Goal: Information Seeking & Learning: Compare options

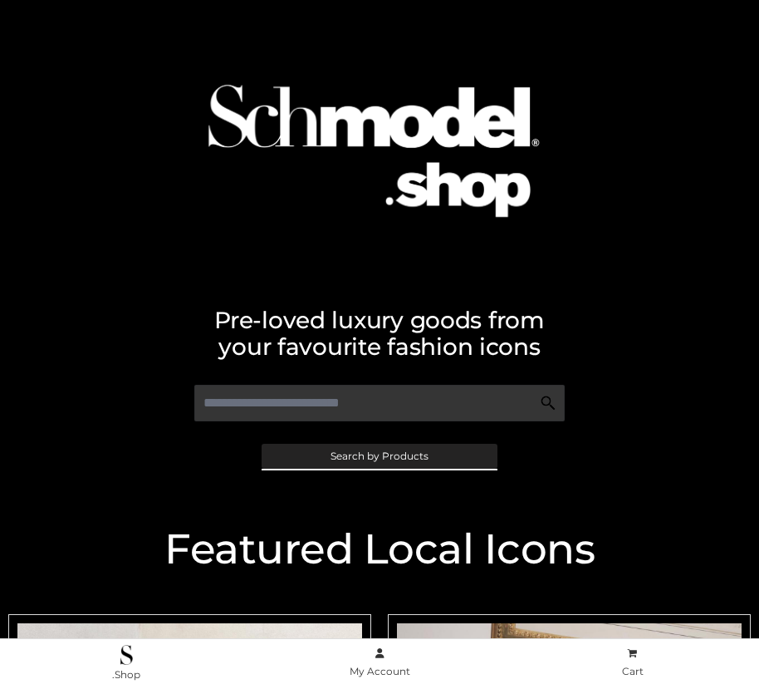
click at [379, 455] on span "Search by Products" at bounding box center [380, 456] width 98 height 10
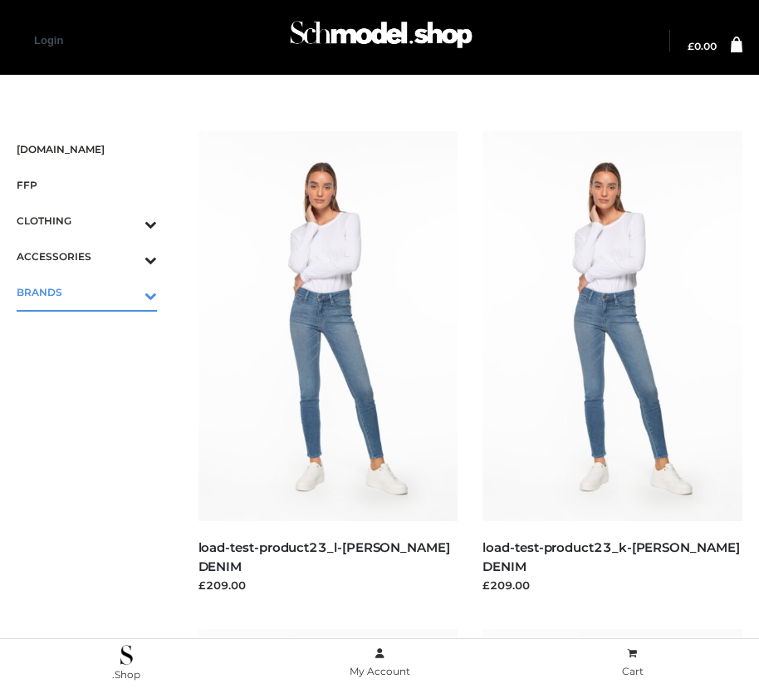
click at [127, 292] on icon "Toggle Submenu" at bounding box center [64, 295] width 186 height 19
click at [95, 327] on span "OPP SWIMWEAR" at bounding box center [95, 327] width 124 height 19
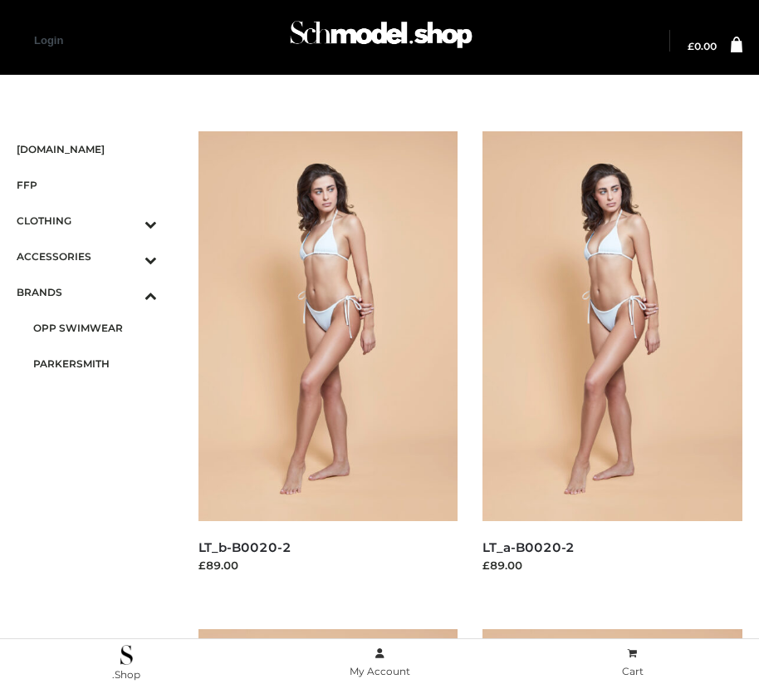
scroll to position [2508, 0]
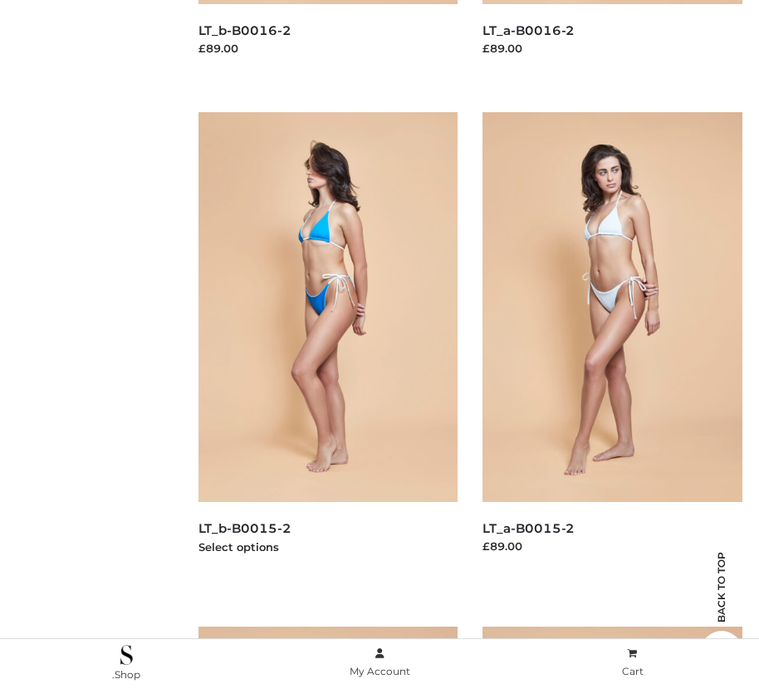
click at [327, 344] on img at bounding box center [329, 307] width 260 height 390
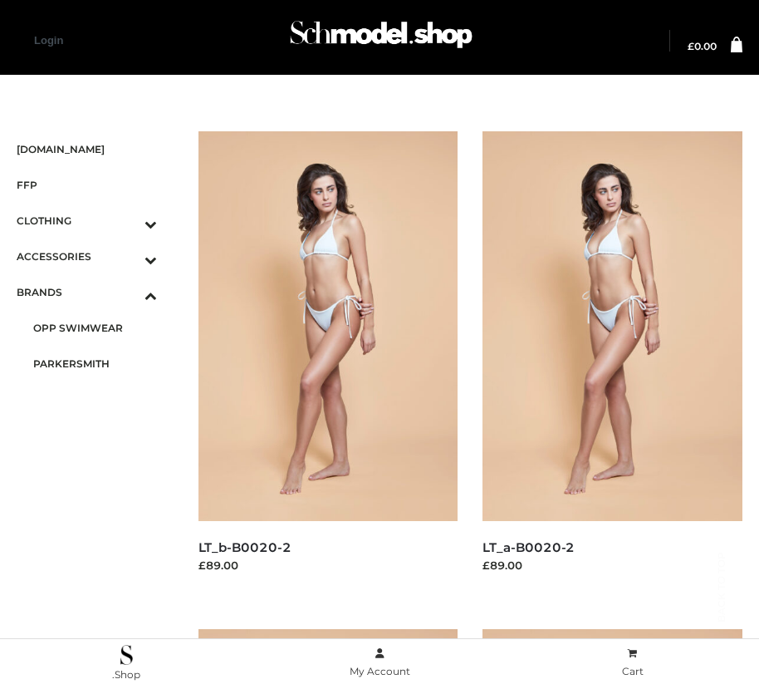
scroll to position [2011, 0]
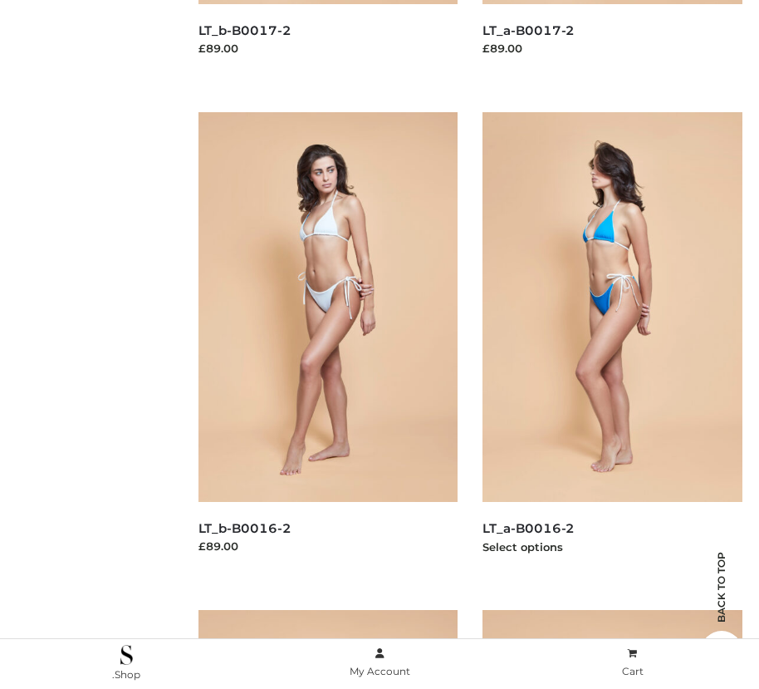
click at [612, 344] on img at bounding box center [613, 307] width 260 height 390
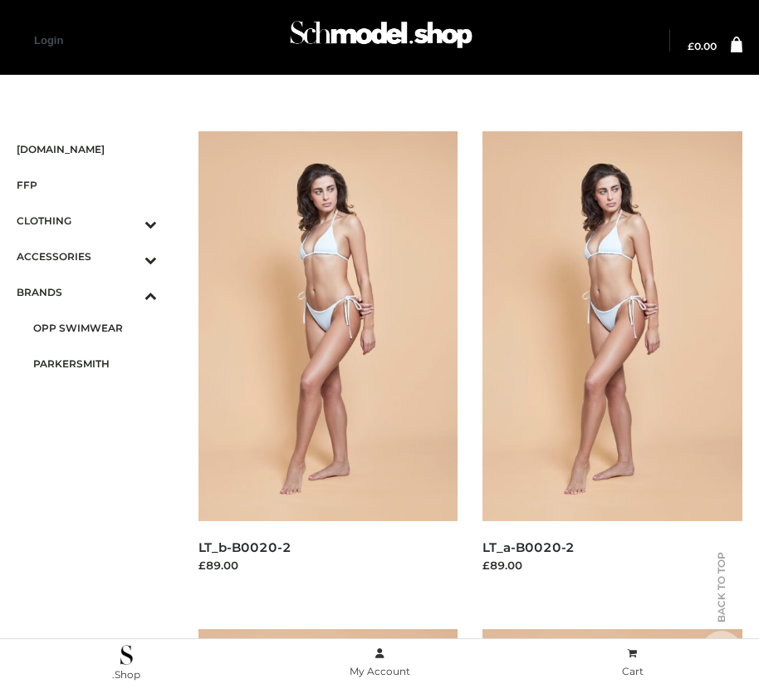
scroll to position [1512, 0]
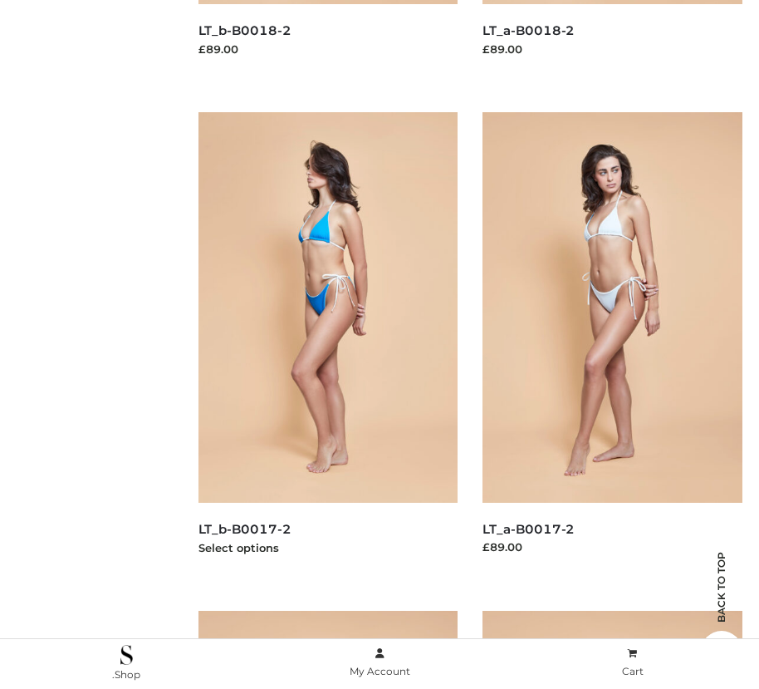
click at [327, 344] on img at bounding box center [329, 307] width 260 height 390
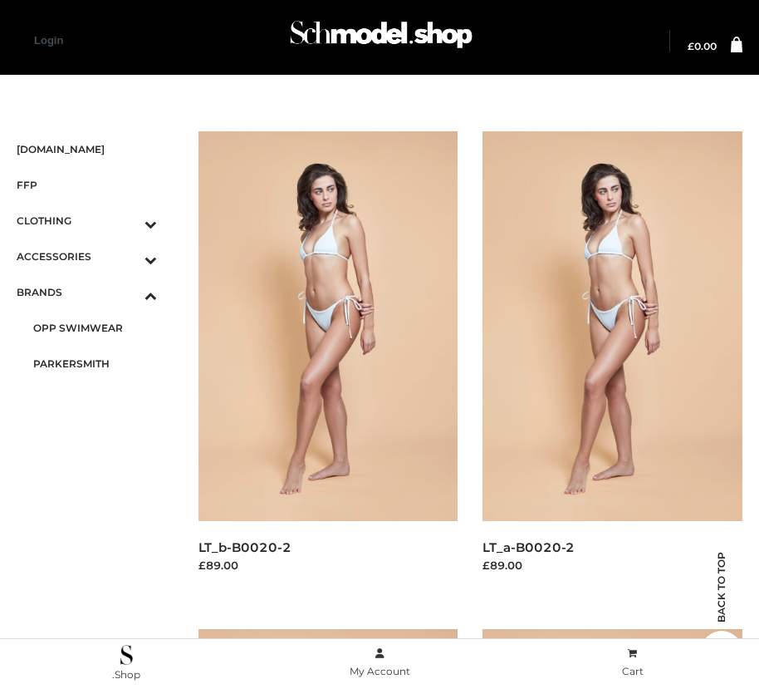
scroll to position [517, 0]
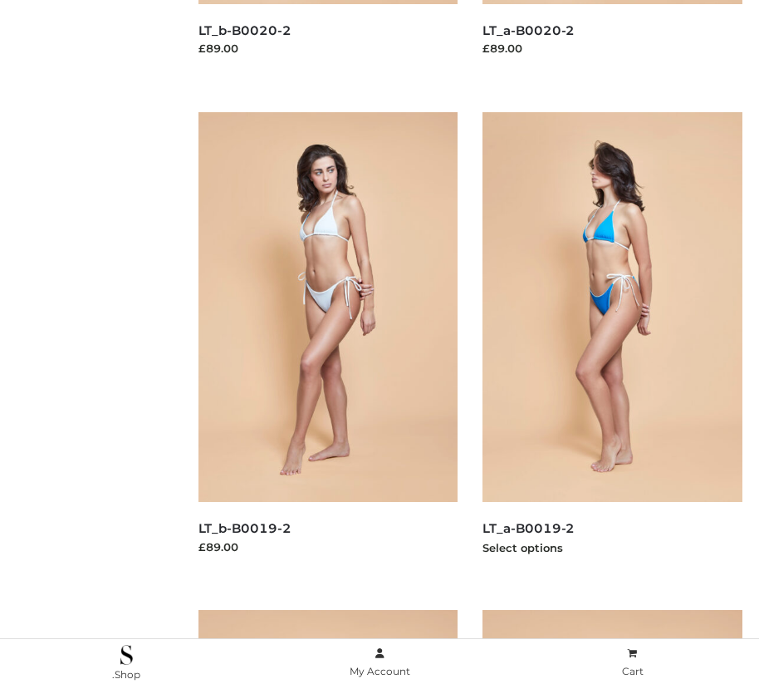
click at [612, 344] on img at bounding box center [613, 307] width 260 height 390
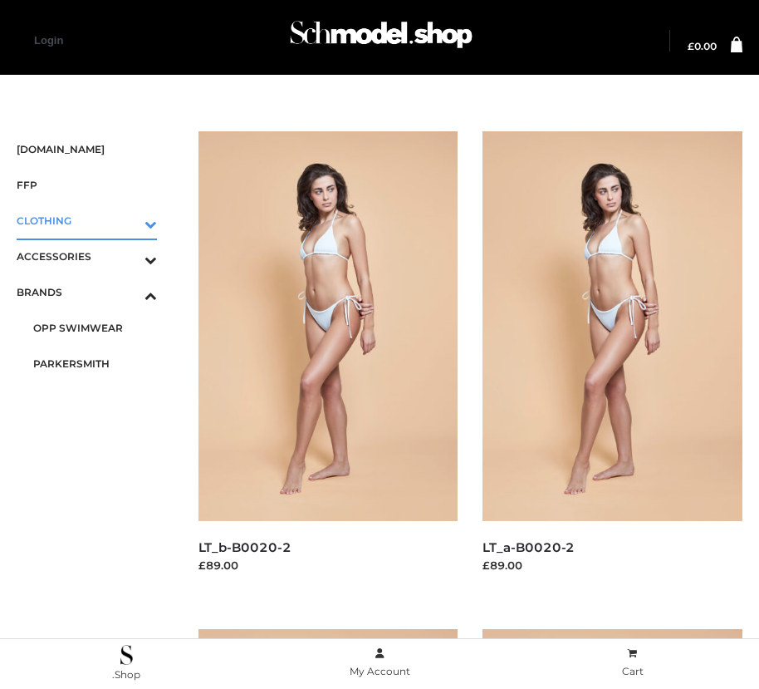
click at [127, 220] on icon "Toggle Submenu" at bounding box center [64, 223] width 186 height 19
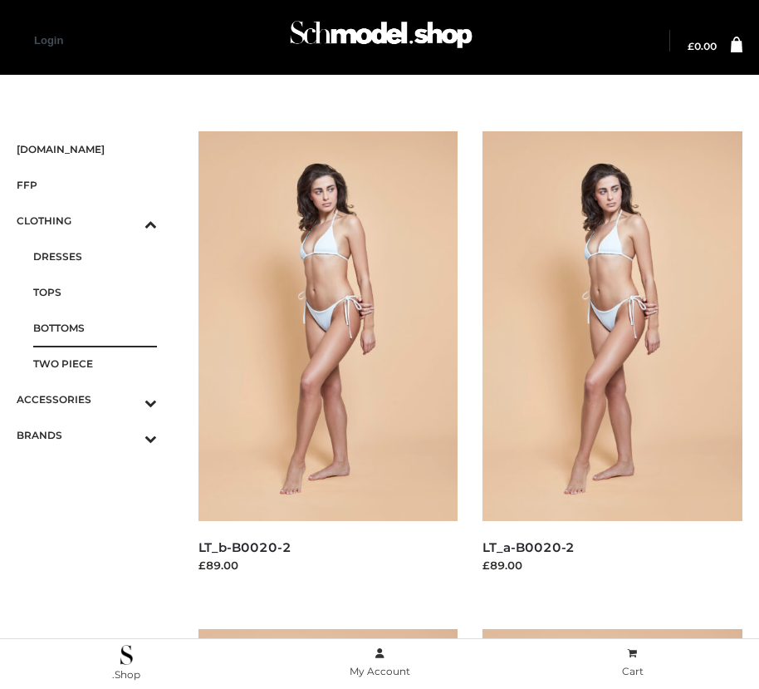
click at [95, 327] on span "BOTTOMS" at bounding box center [95, 327] width 124 height 19
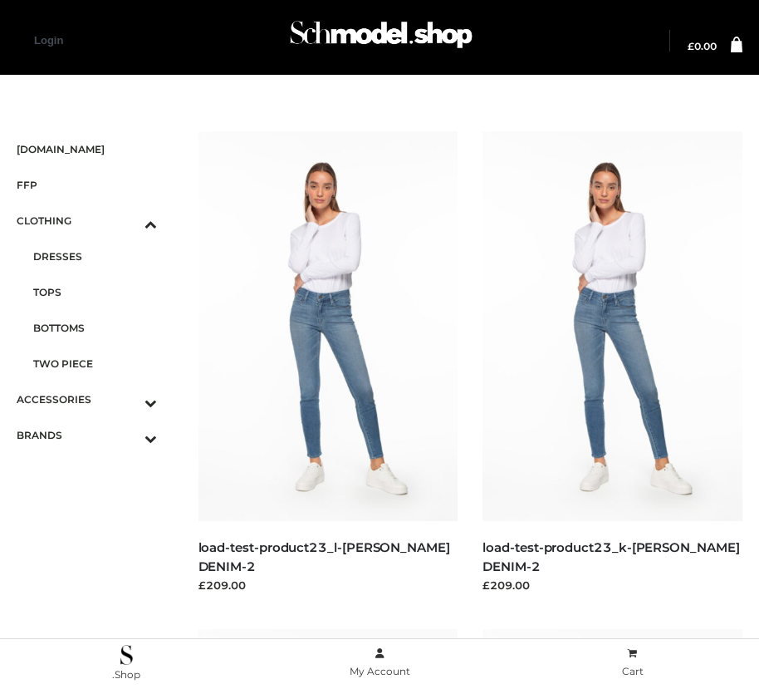
scroll to position [2011, 0]
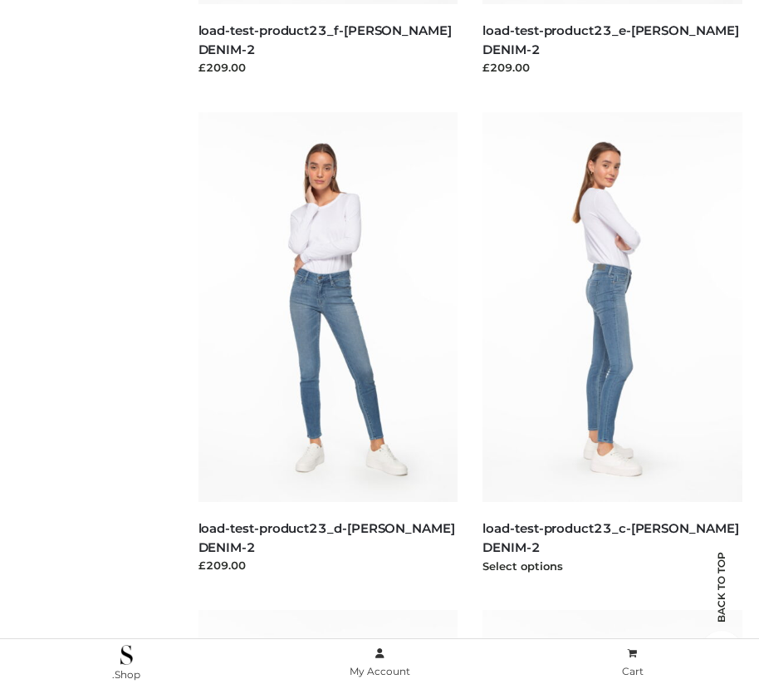
click at [612, 344] on img at bounding box center [613, 307] width 260 height 390
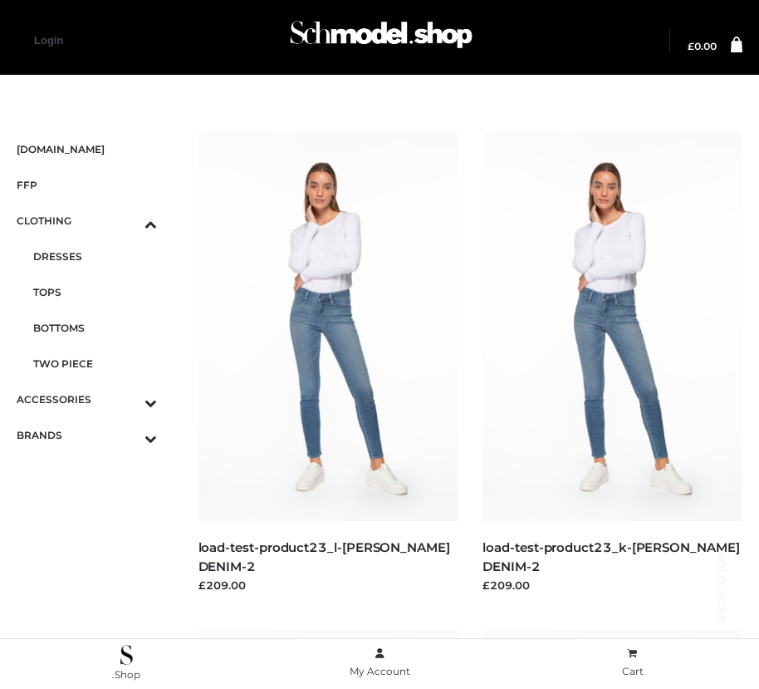
scroll to position [1512, 0]
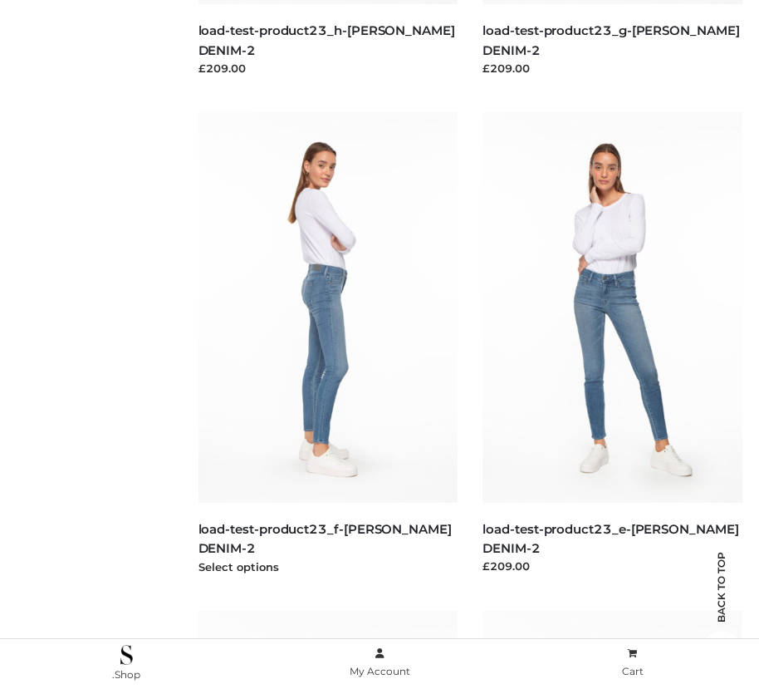
click at [327, 344] on img at bounding box center [329, 307] width 260 height 390
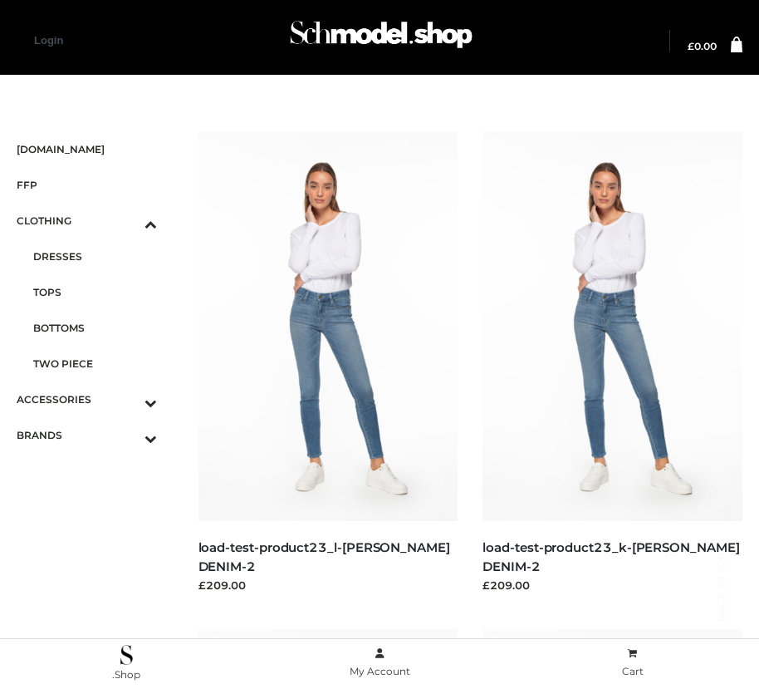
scroll to position [2508, 0]
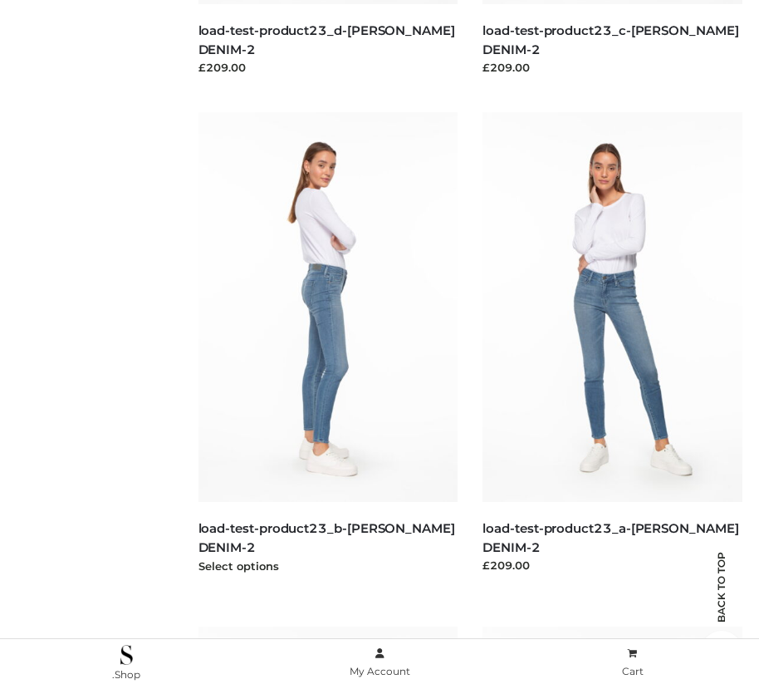
click at [327, 344] on img at bounding box center [329, 307] width 260 height 390
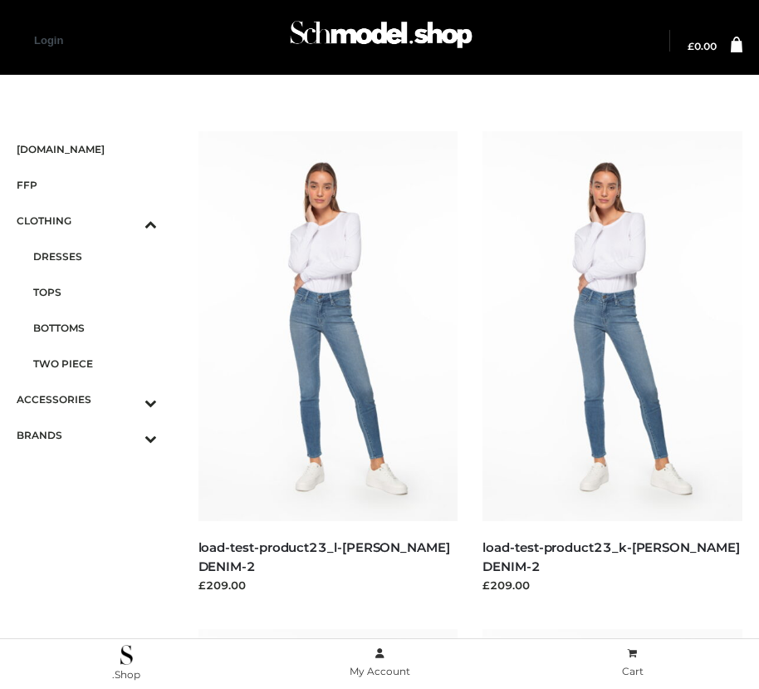
scroll to position [19, 0]
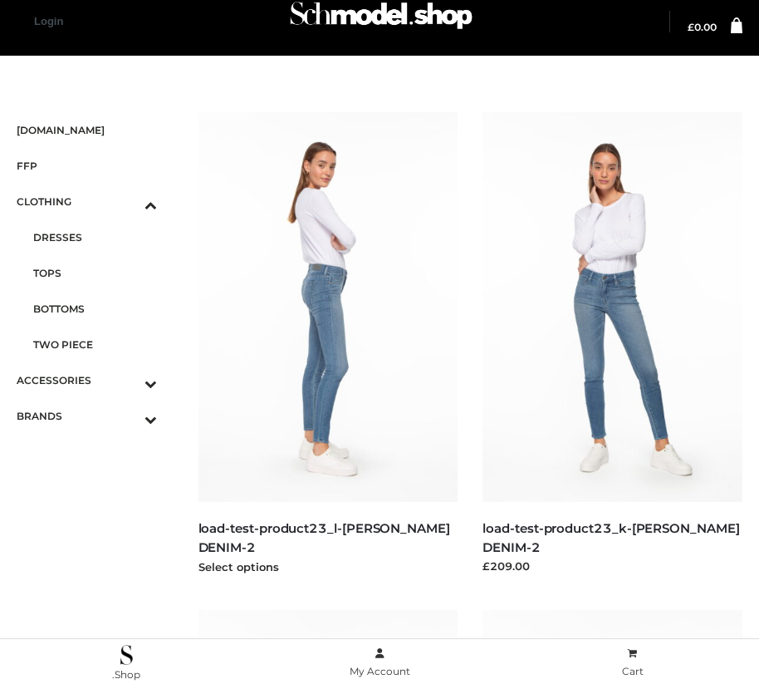
click at [327, 344] on img at bounding box center [329, 307] width 260 height 390
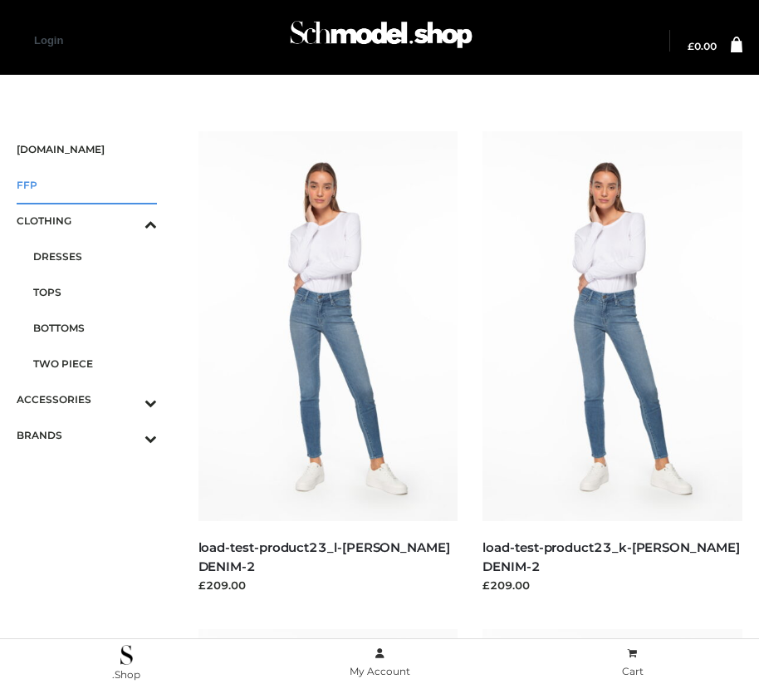
click at [86, 184] on span "FFP" at bounding box center [87, 184] width 140 height 19
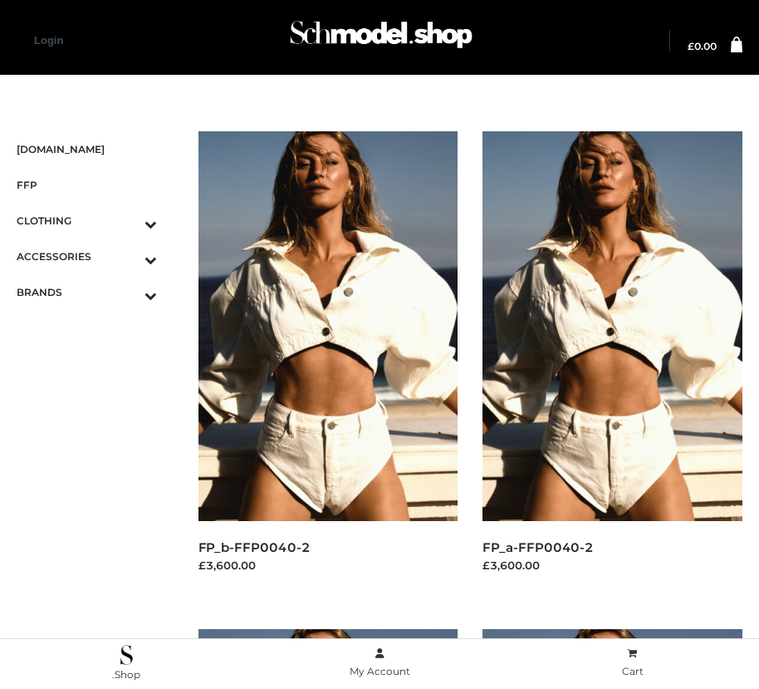
scroll to position [2508, 0]
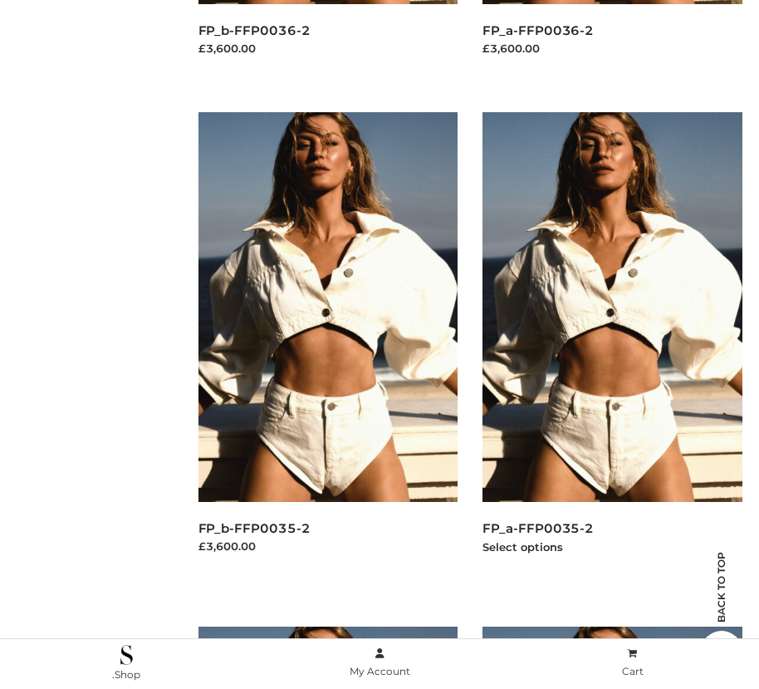
click at [612, 344] on img at bounding box center [613, 307] width 260 height 390
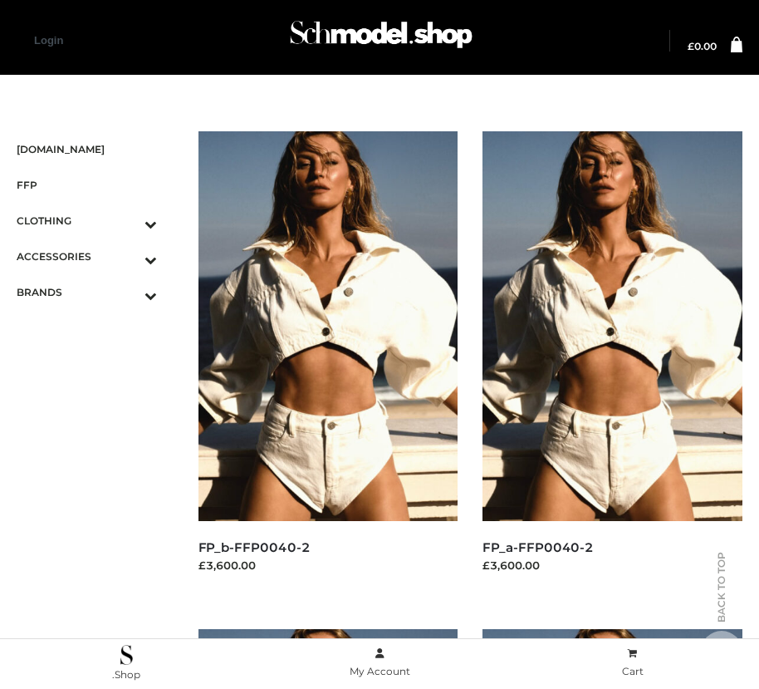
scroll to position [517, 0]
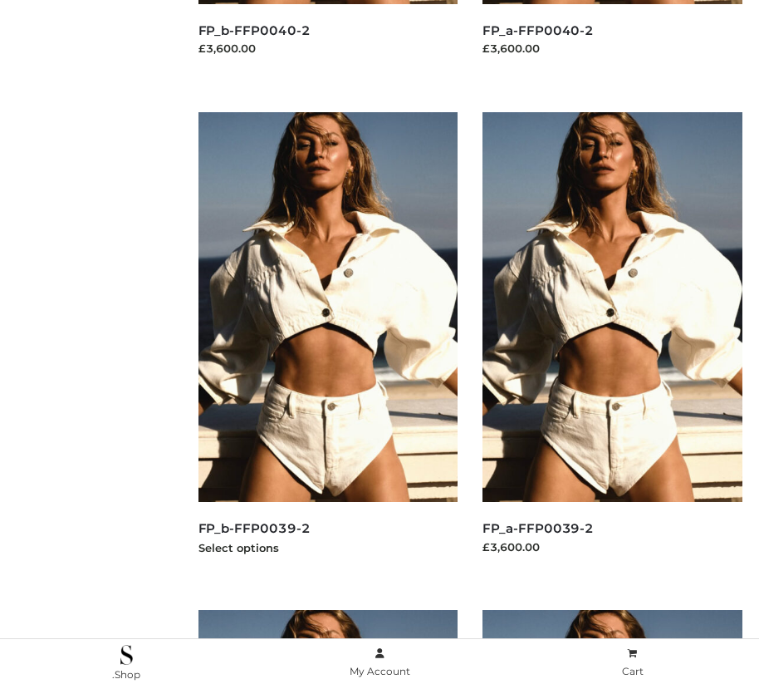
click at [327, 344] on img at bounding box center [329, 307] width 260 height 390
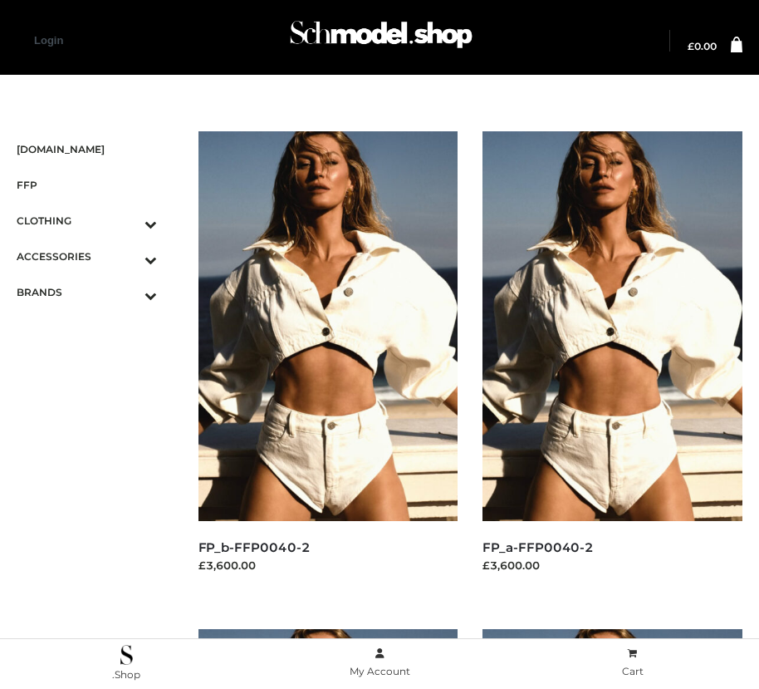
scroll to position [1512, 0]
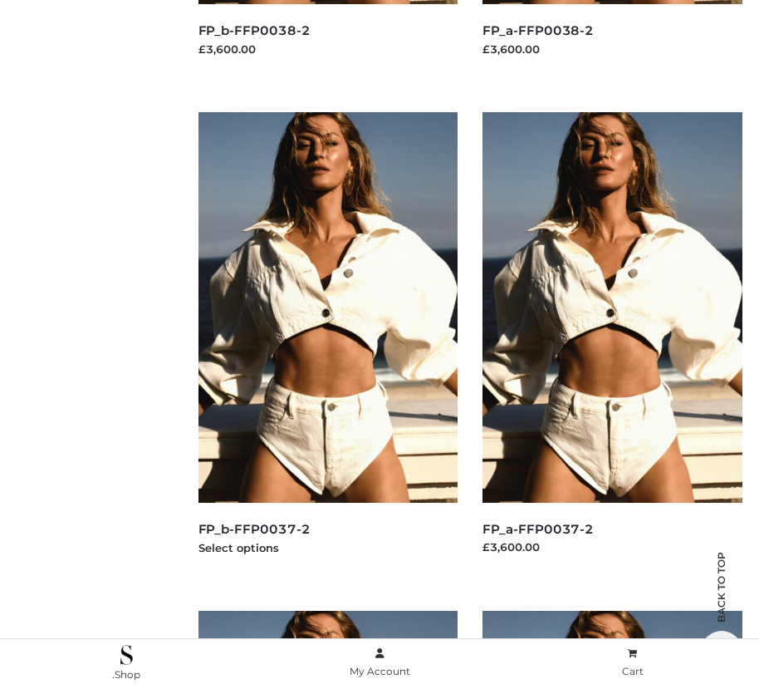
click at [327, 344] on img at bounding box center [329, 307] width 260 height 390
click at [612, 344] on img at bounding box center [613, 307] width 260 height 390
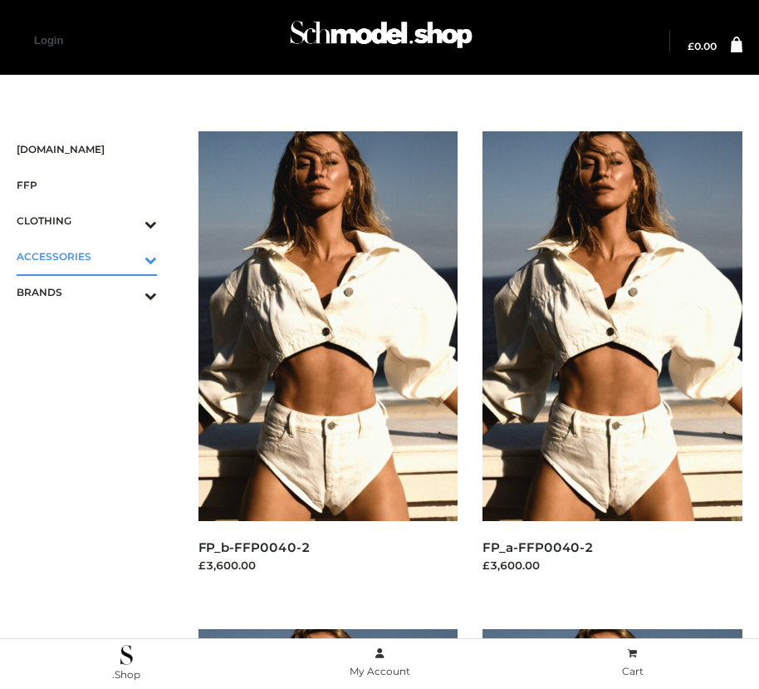
click at [127, 256] on icon "Toggle Submenu" at bounding box center [64, 259] width 186 height 19
click at [95, 292] on span "BAGS" at bounding box center [95, 291] width 124 height 19
